Goal: Information Seeking & Learning: Learn about a topic

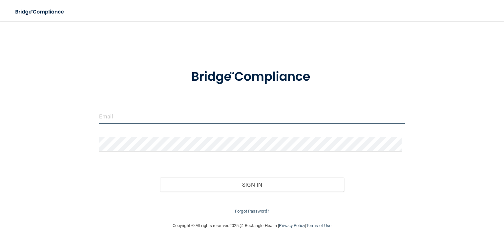
click at [145, 118] on input "email" at bounding box center [252, 116] width 306 height 15
type input "[PERSON_NAME][EMAIL_ADDRESS][DOMAIN_NAME]"
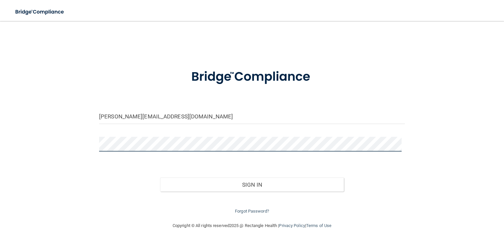
click at [160, 178] on button "Sign In" at bounding box center [251, 185] width 183 height 14
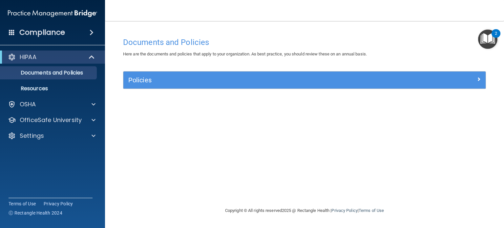
click at [90, 32] on span at bounding box center [92, 33] width 4 height 8
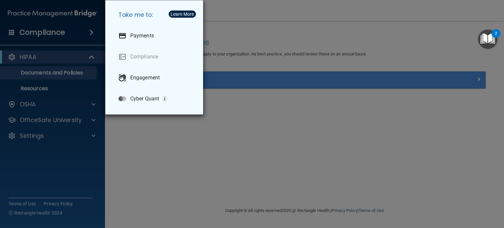
click at [87, 32] on div "Take me to: Payments Compliance Engagement Cyber Quant" at bounding box center [252, 114] width 504 height 228
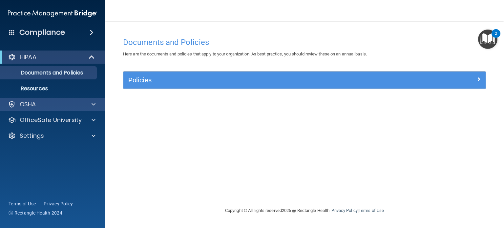
click at [65, 99] on div "OSHA" at bounding box center [52, 104] width 105 height 13
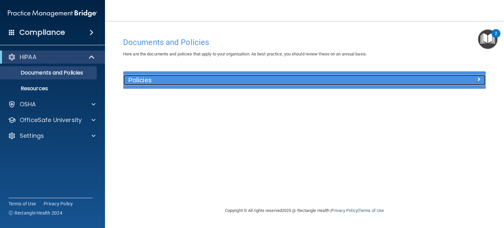
click at [136, 75] on div "Policies" at bounding box center [259, 80] width 272 height 10
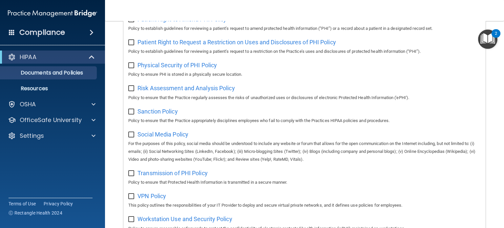
scroll to position [443, 0]
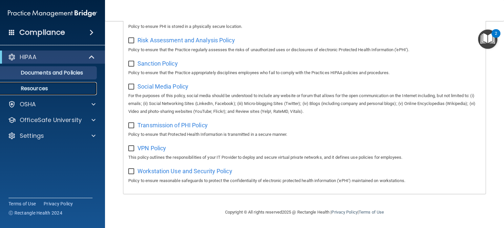
click at [42, 88] on p "Resources" at bounding box center [49, 88] width 90 height 7
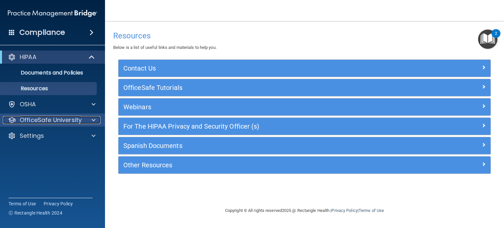
click at [96, 120] on div at bounding box center [92, 120] width 16 height 8
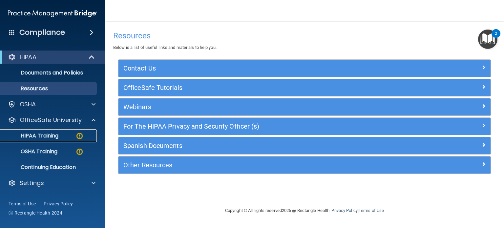
click at [76, 133] on img at bounding box center [79, 136] width 8 height 8
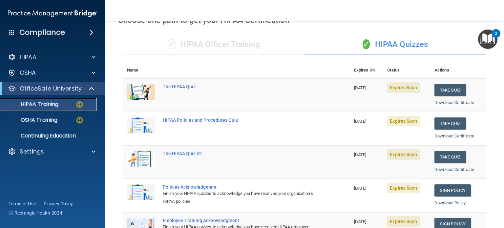
scroll to position [35, 0]
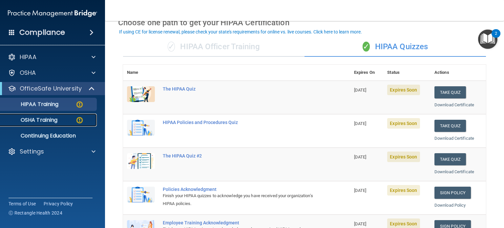
click at [41, 117] on p "OSHA Training" at bounding box center [30, 120] width 53 height 7
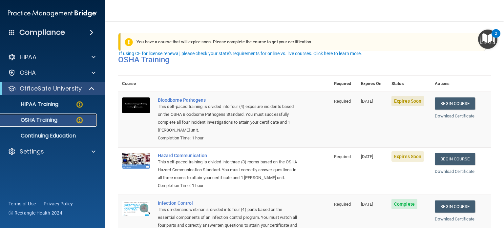
scroll to position [33, 0]
